Goal: Task Accomplishment & Management: Complete application form

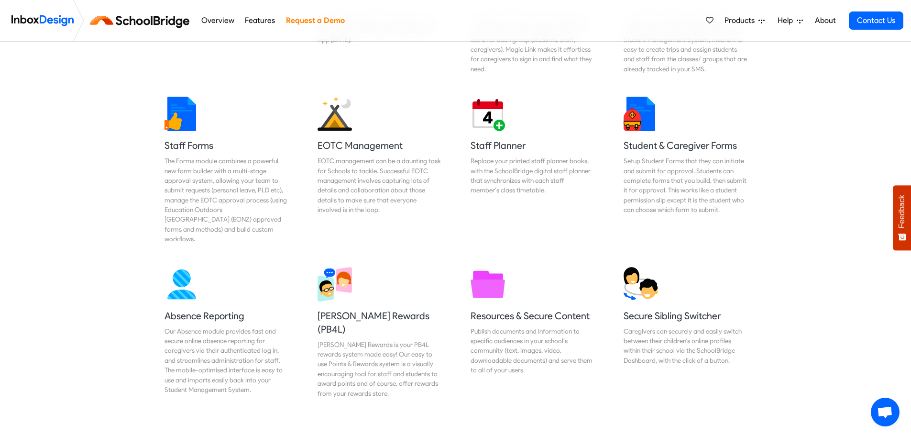
scroll to position [287, 0]
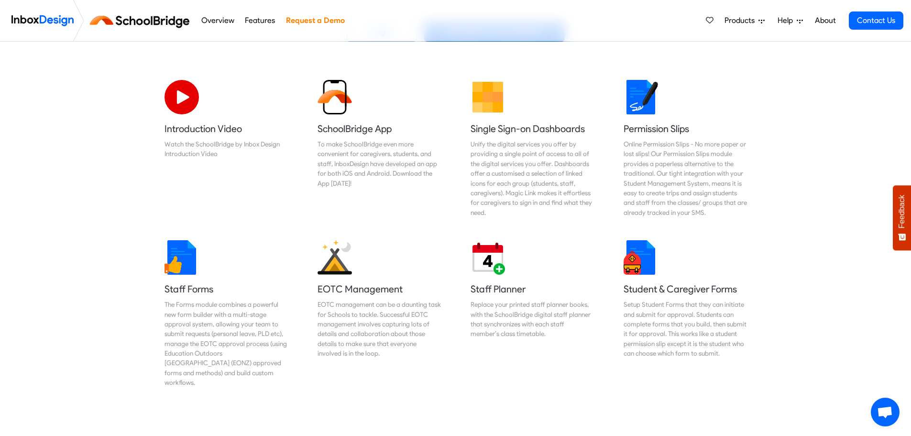
click at [255, 16] on link "Features" at bounding box center [260, 20] width 35 height 19
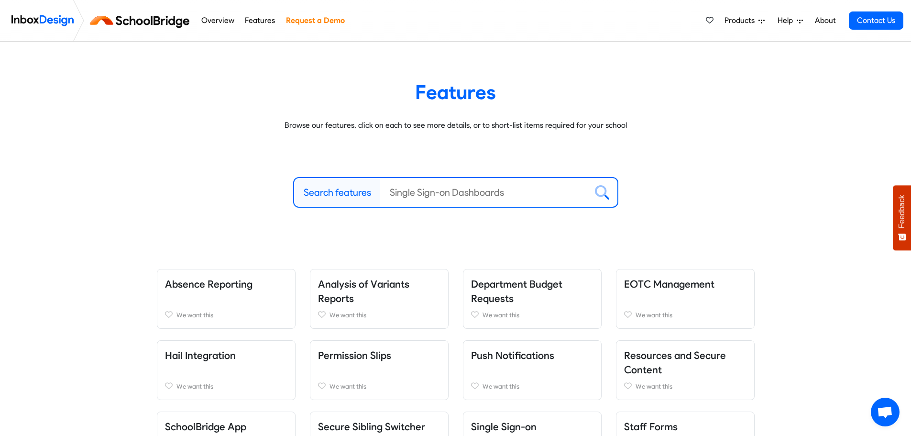
click at [305, 22] on link "Request a Demo" at bounding box center [315, 20] width 64 height 19
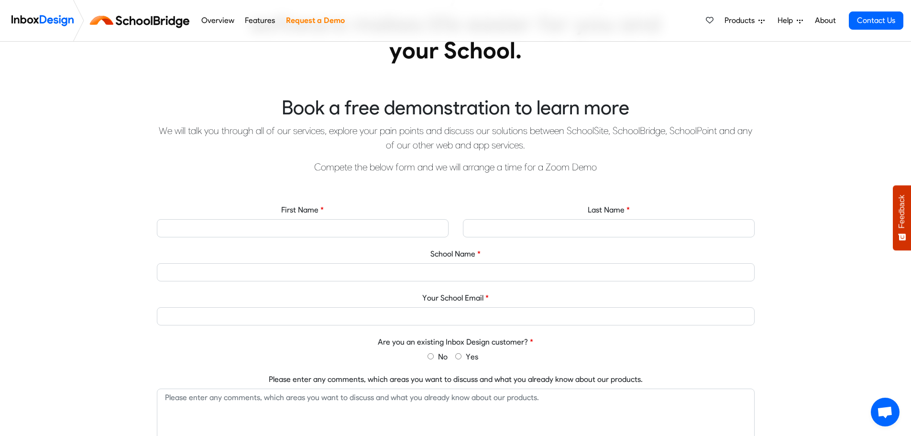
scroll to position [431, 0]
